Goal: Information Seeking & Learning: Learn about a topic

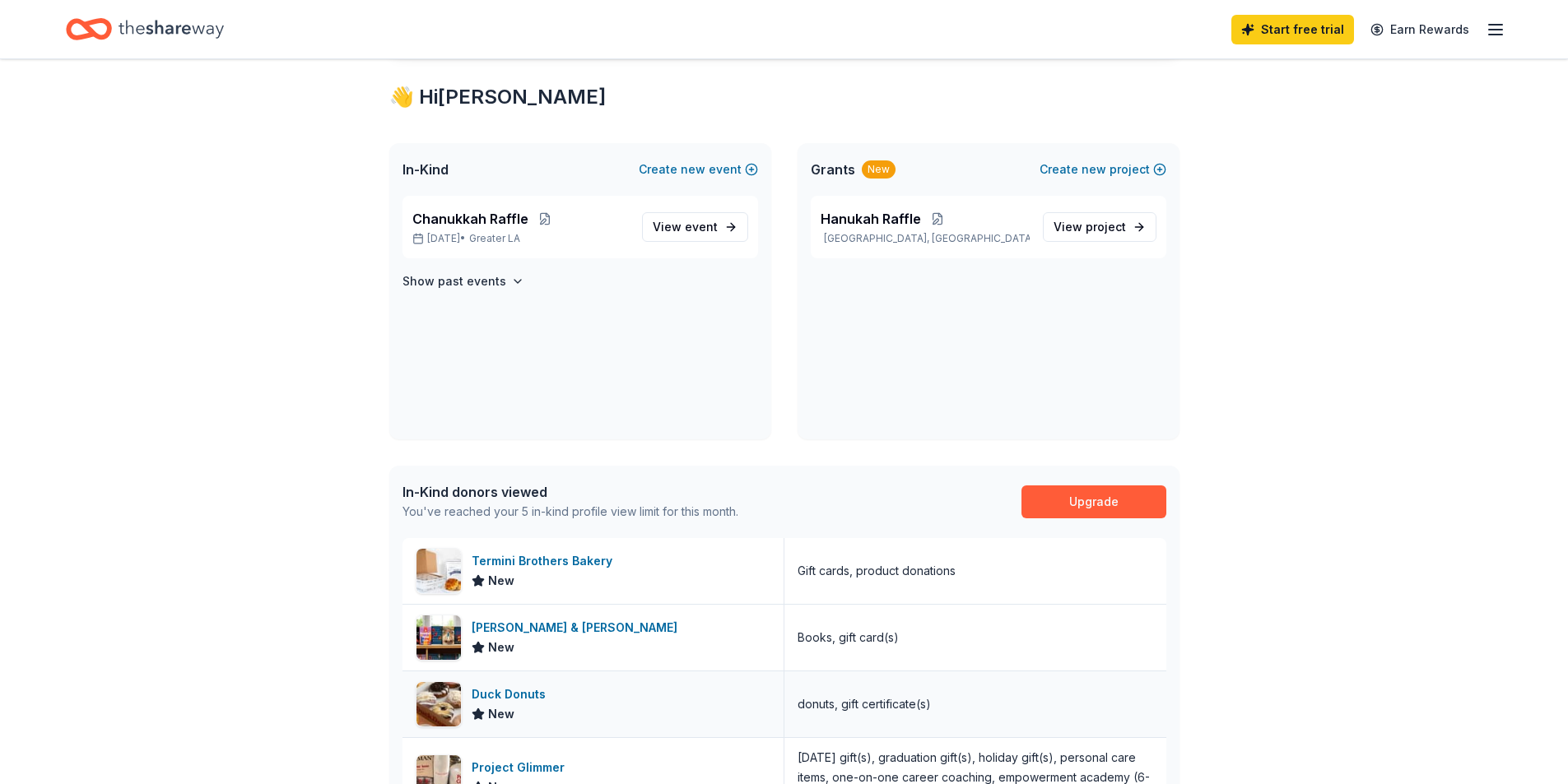
scroll to position [493, 0]
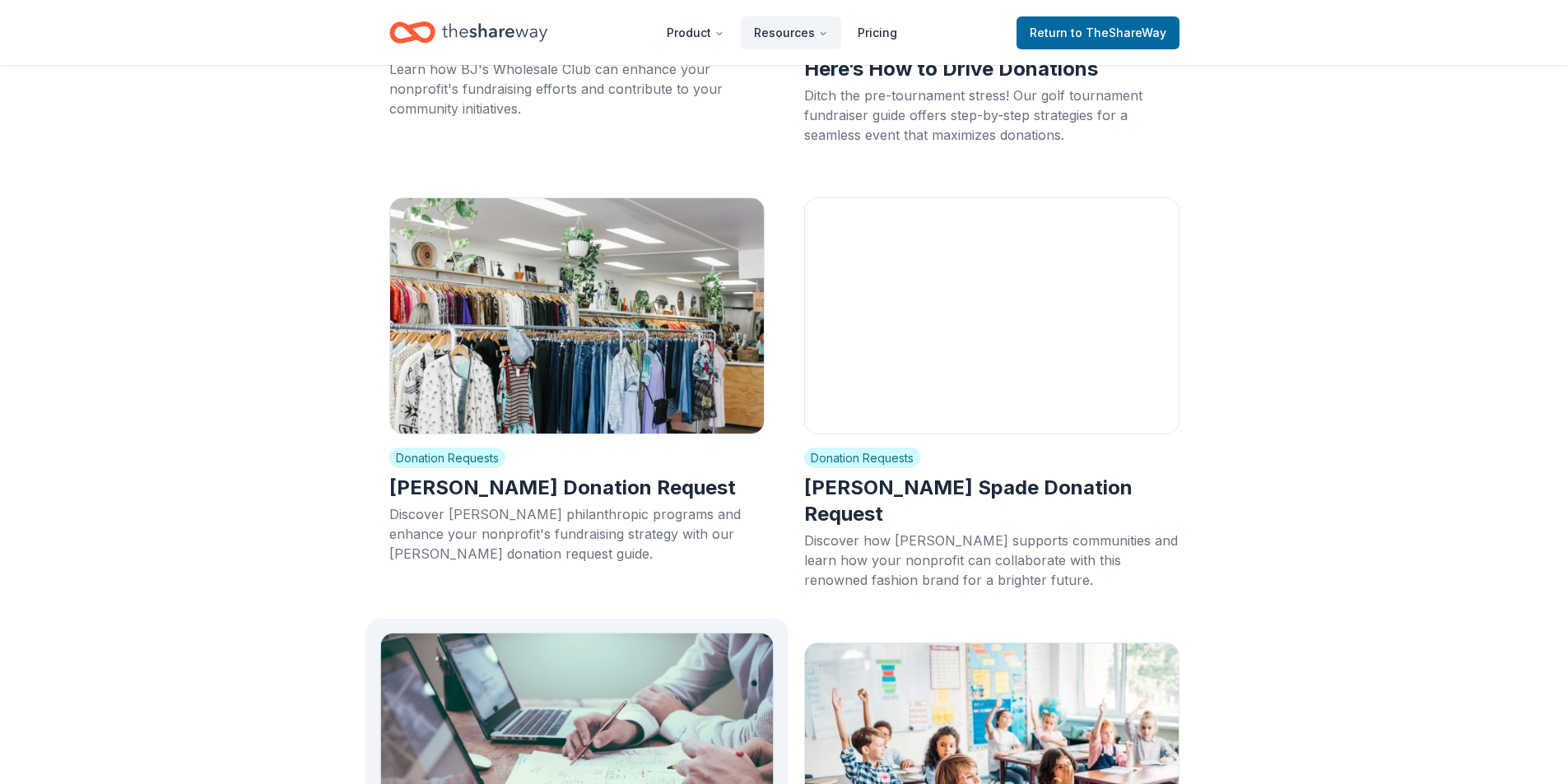
scroll to position [9047, 0]
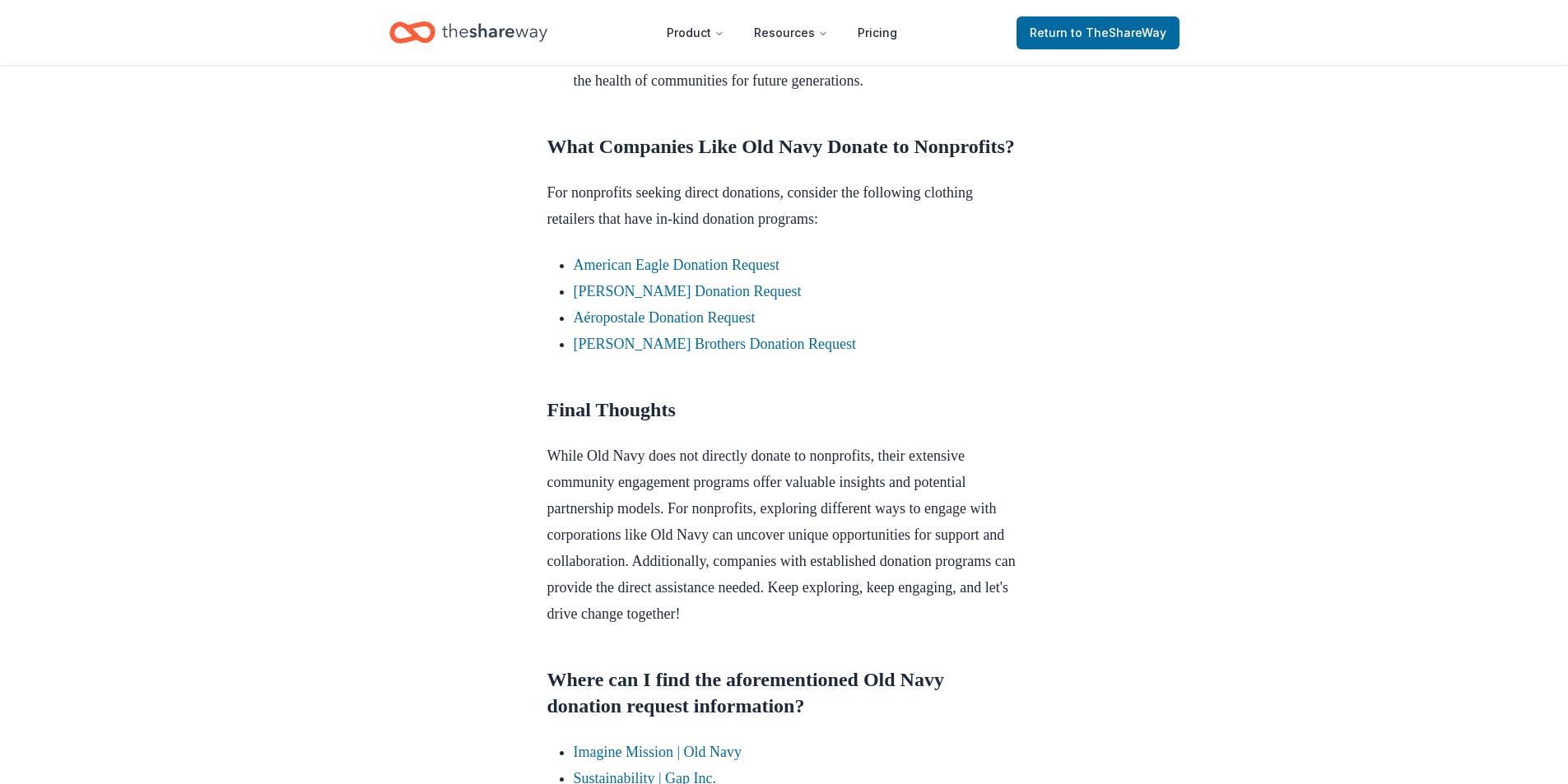
scroll to position [1316, 0]
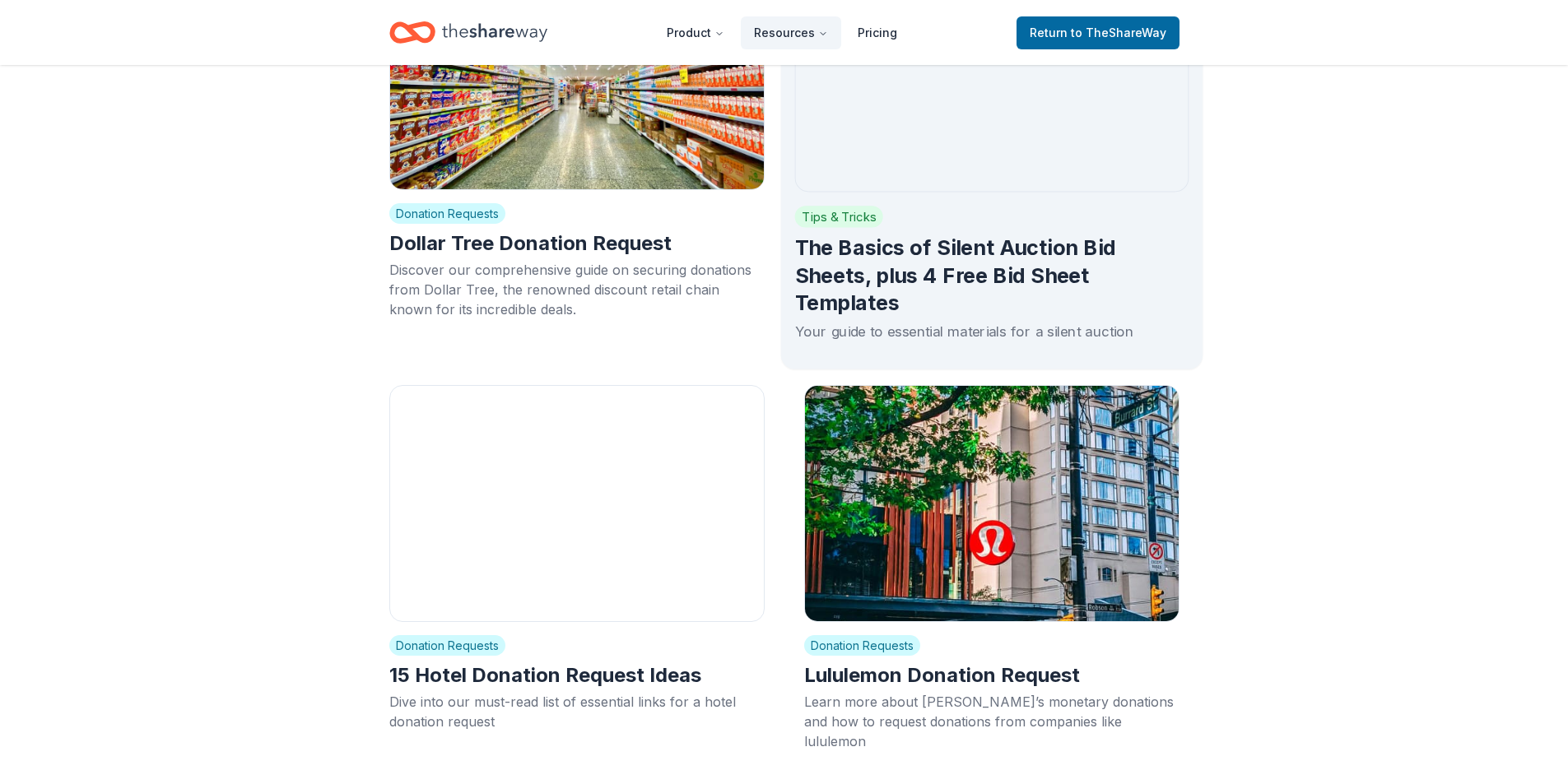
scroll to position [11926, 0]
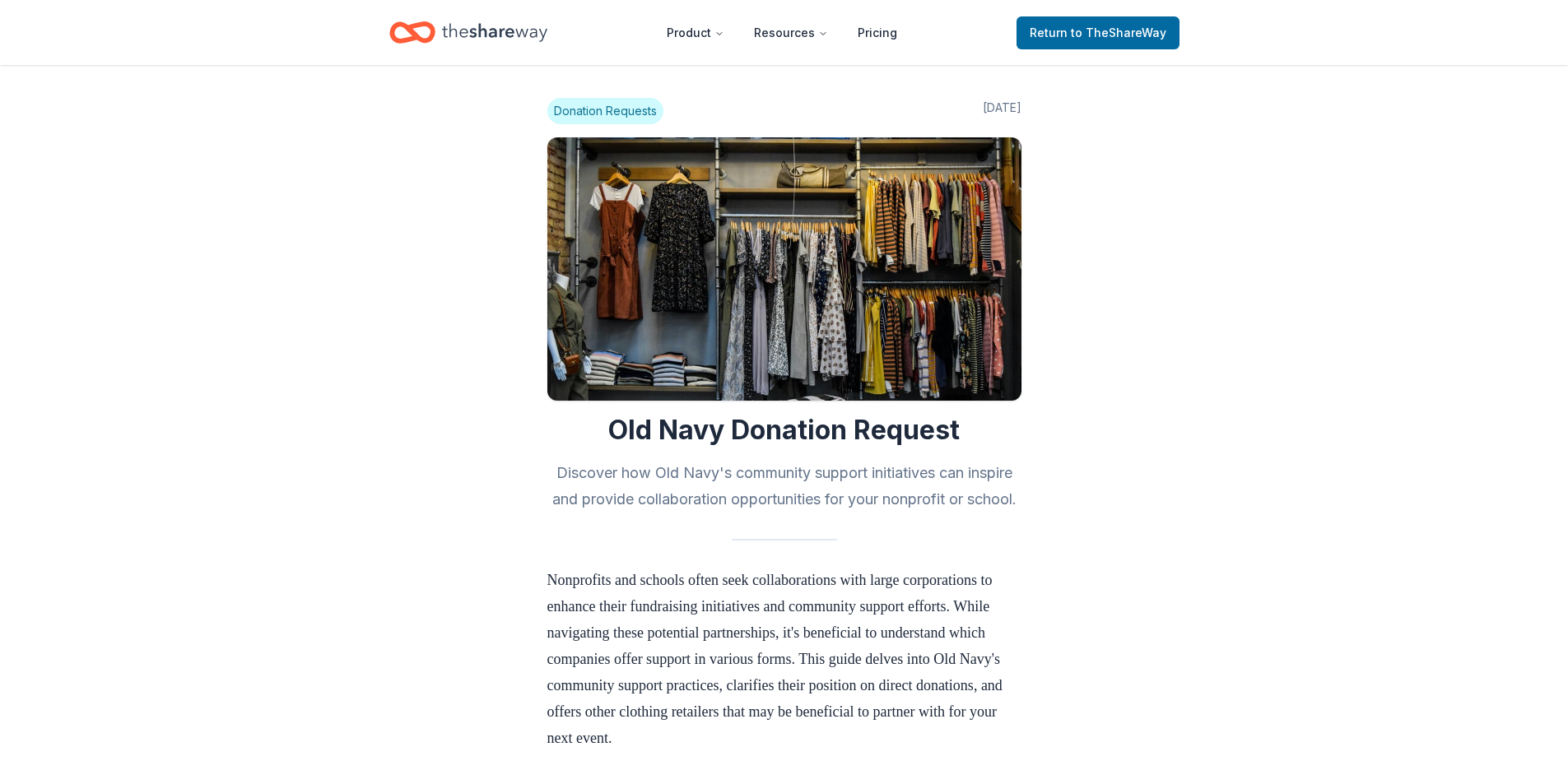
scroll to position [1316, 0]
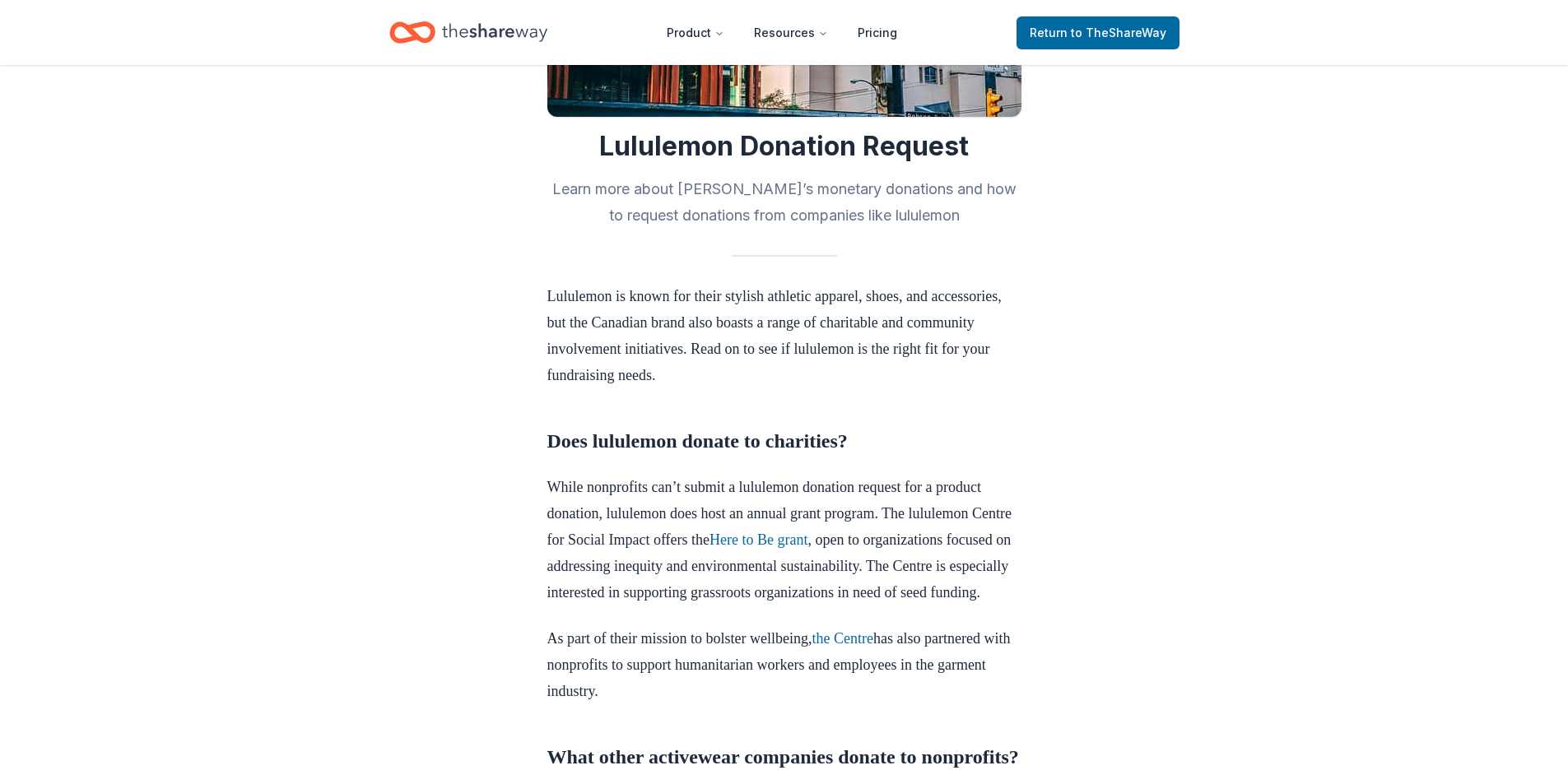
scroll to position [412, 0]
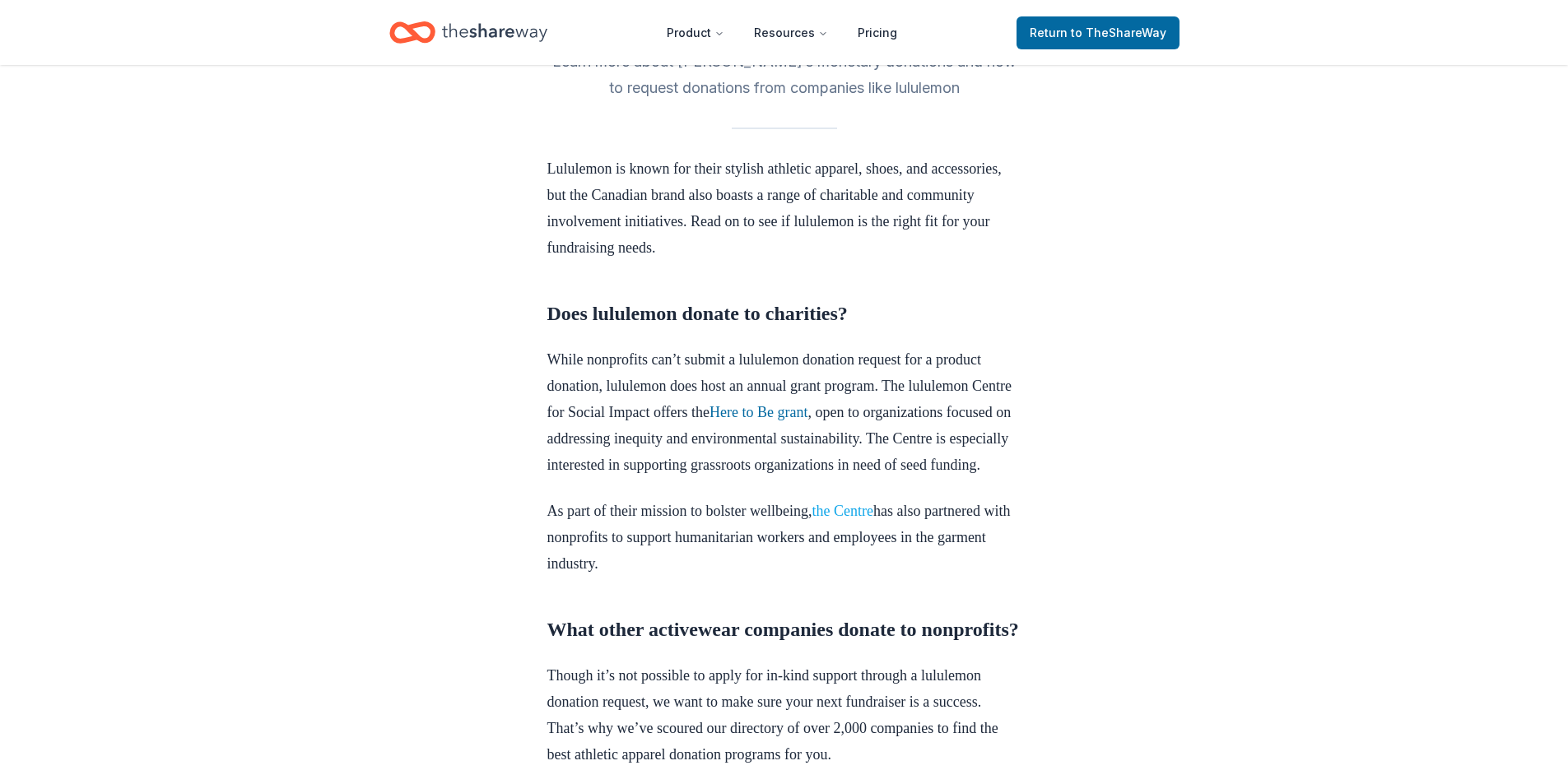
click at [848, 519] on link "the Centre" at bounding box center [842, 511] width 61 height 17
